Goal: Information Seeking & Learning: Learn about a topic

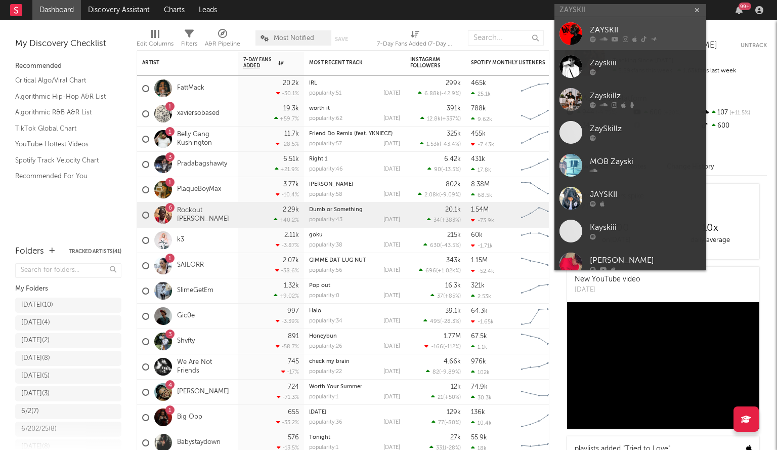
click at [570, 38] on div at bounding box center [571, 33] width 23 height 23
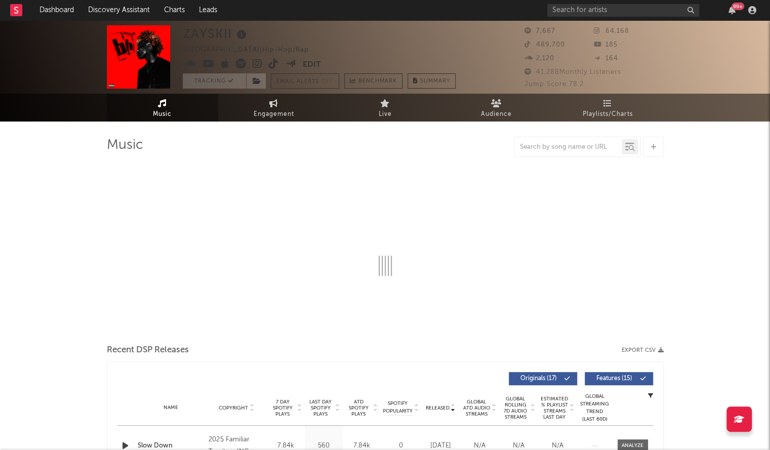
select select "6m"
